Goal: Check status: Check status

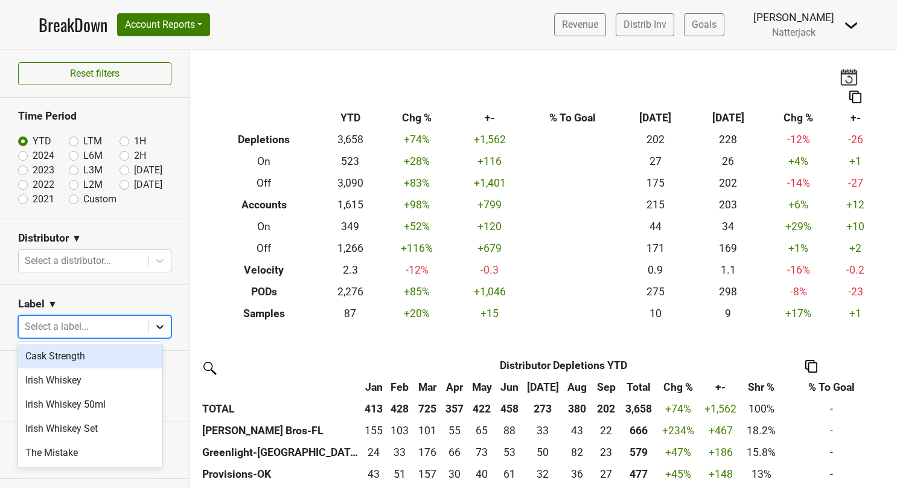
click at [154, 325] on icon at bounding box center [160, 327] width 12 height 12
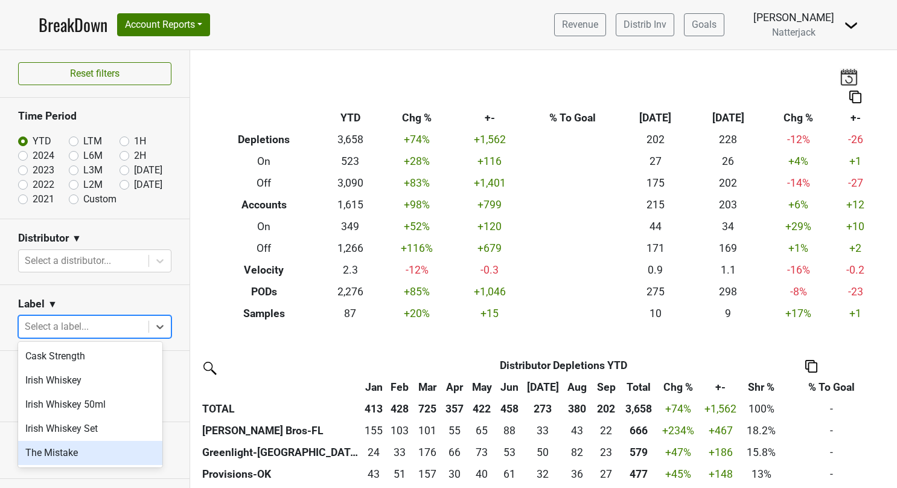
click at [91, 455] on div "The Mistake" at bounding box center [90, 453] width 144 height 24
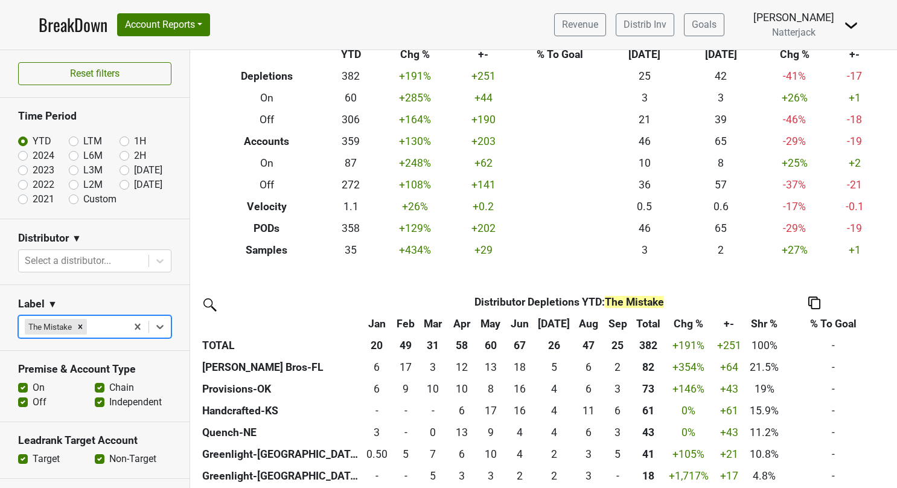
scroll to position [64, 0]
click at [83, 196] on label "Custom" at bounding box center [99, 199] width 33 height 14
click at [72, 196] on input "Custom" at bounding box center [93, 198] width 48 height 12
radio input "true"
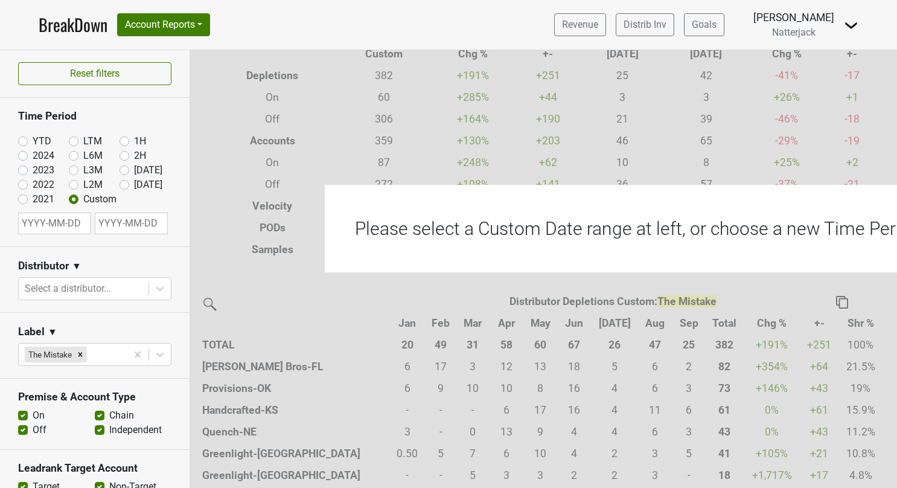
select select "9"
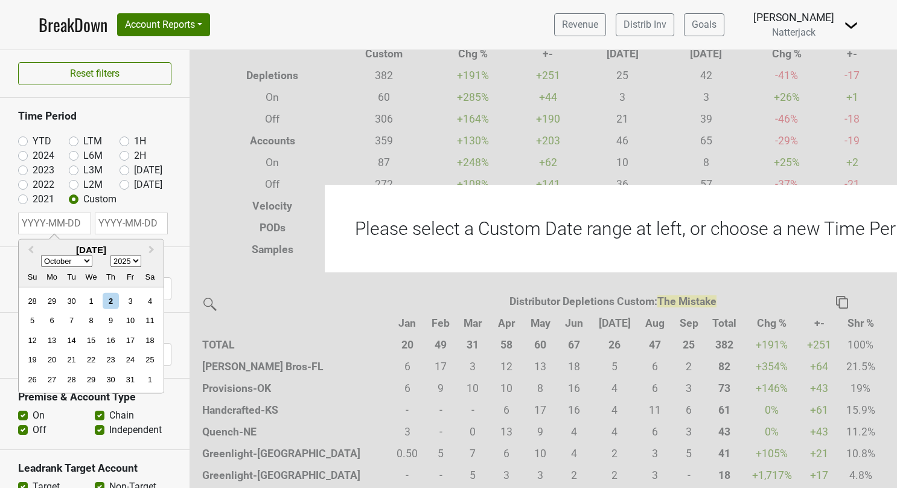
click at [68, 226] on input "text" at bounding box center [54, 223] width 73 height 22
click at [133, 258] on select "1900 1901 1902 1903 1904 1905 1906 1907 1908 1909 1910 1911 1912 1913 1914 1915…" at bounding box center [125, 260] width 31 height 11
select select "2024"
click at [110, 255] on select "1900 1901 1902 1903 1904 1905 1906 1907 1908 1909 1910 1911 1912 1913 1914 1915…" at bounding box center [125, 260] width 31 height 11
click at [73, 295] on div "1" at bounding box center [71, 301] width 16 height 16
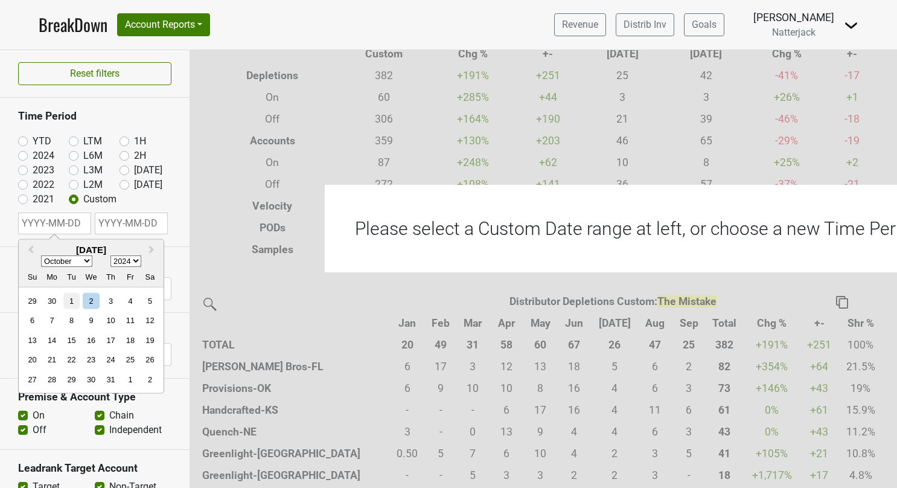
type input "[DATE]"
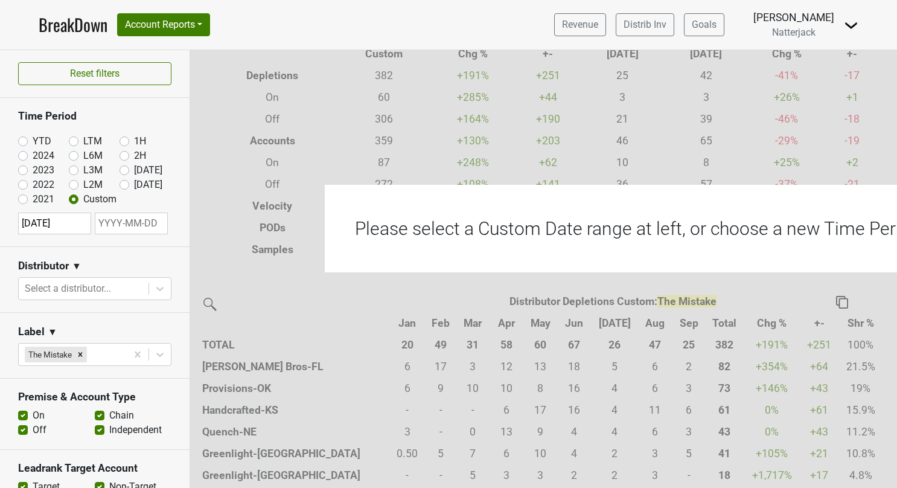
click at [139, 226] on input "text" at bounding box center [131, 223] width 73 height 22
select select "9"
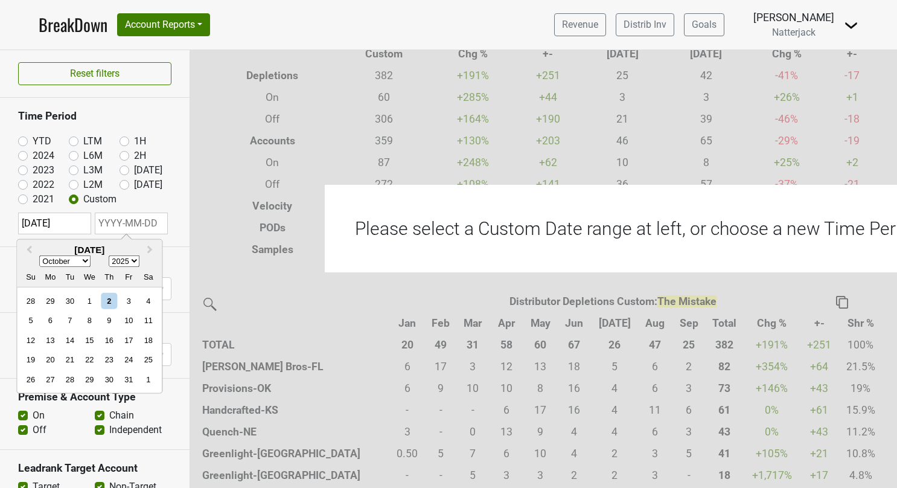
click at [132, 258] on select "2024 2025 2026 2027 2028 2029 2030 2031 2032 2033 2034 2035 2036 2037 2038 2039…" at bounding box center [124, 260] width 31 height 11
select select "2024"
click at [109, 255] on select "2024 2025 2026 2027 2028 2029 2030 2031 2032 2033 2034 2035 2036 2037 2038 2039…" at bounding box center [124, 260] width 31 height 11
click at [150, 247] on span "Next Month" at bounding box center [150, 250] width 0 height 14
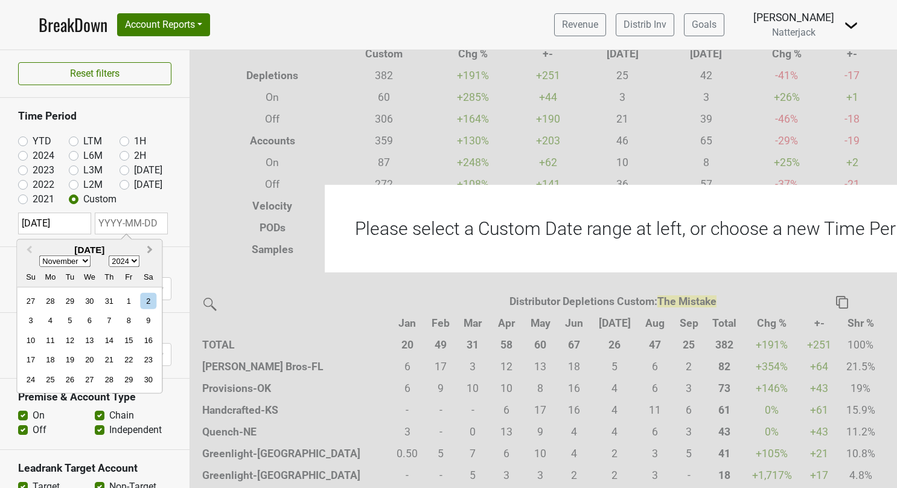
select select "11"
click at [69, 377] on div "31" at bounding box center [70, 379] width 16 height 16
type input "[DATE]"
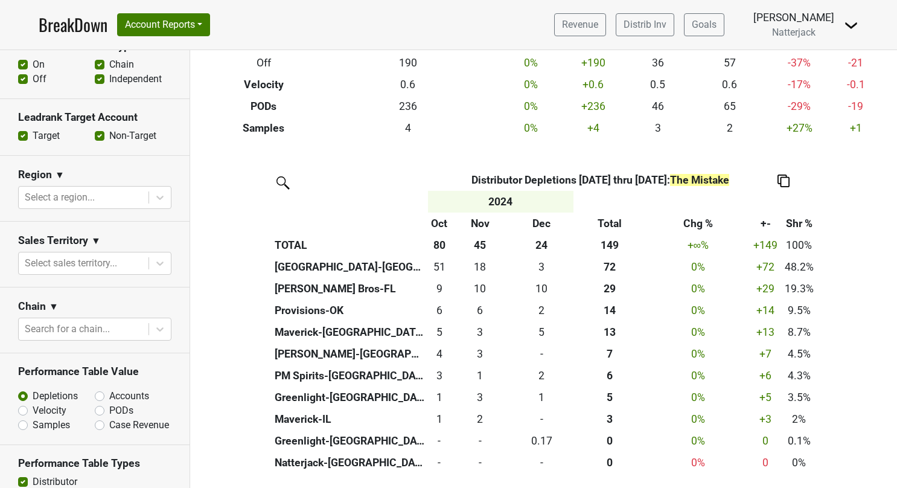
scroll to position [351, 0]
